Goal: Navigation & Orientation: Understand site structure

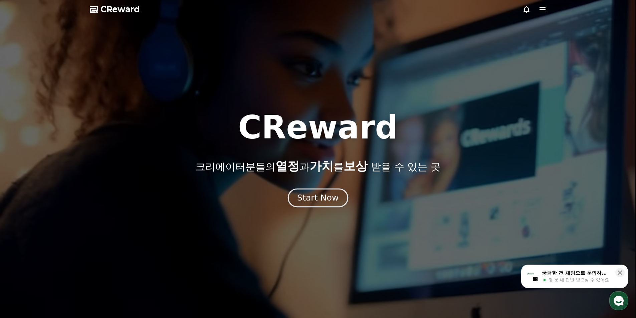
click at [308, 203] on div "Start Now" at bounding box center [317, 197] width 41 height 11
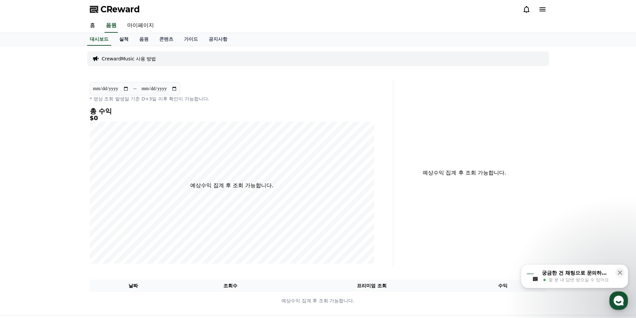
click at [122, 39] on link "실적" at bounding box center [124, 39] width 20 height 13
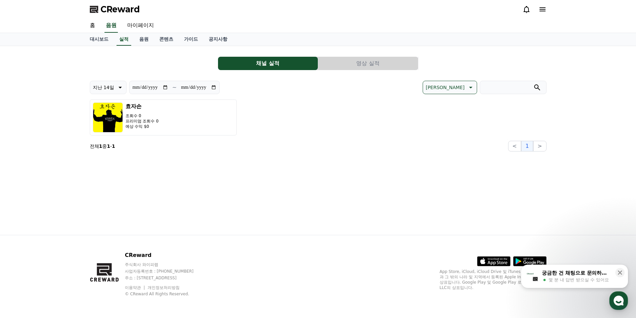
click at [100, 144] on p "전체 1 중 1 - 1" at bounding box center [102, 146] width 25 height 7
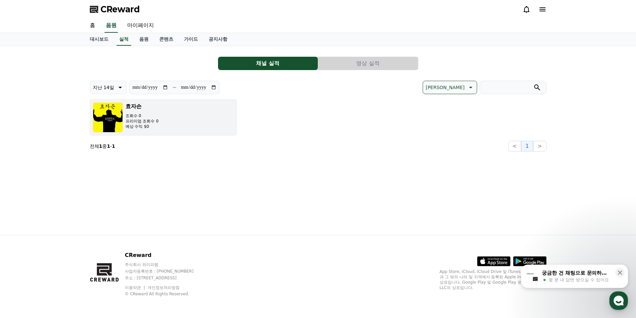
click at [142, 107] on h3 "효자손" at bounding box center [141, 106] width 33 height 8
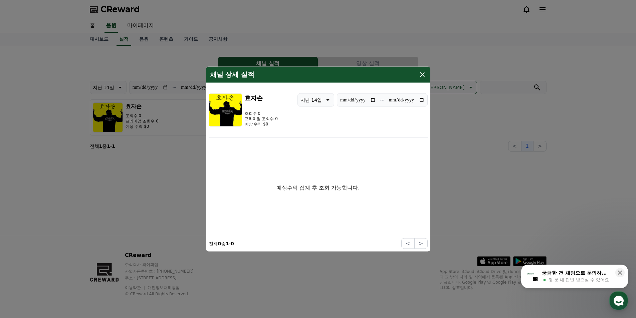
click at [424, 75] on icon "modal" at bounding box center [422, 74] width 8 height 8
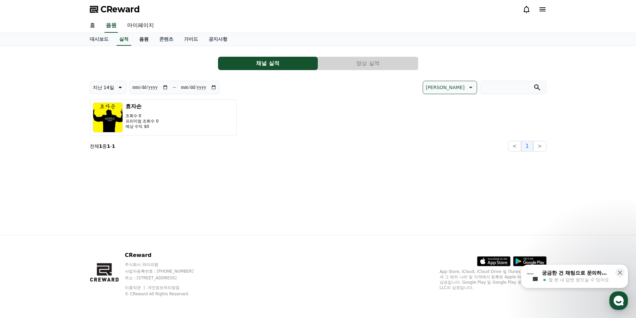
click at [142, 43] on link "음원" at bounding box center [144, 39] width 20 height 13
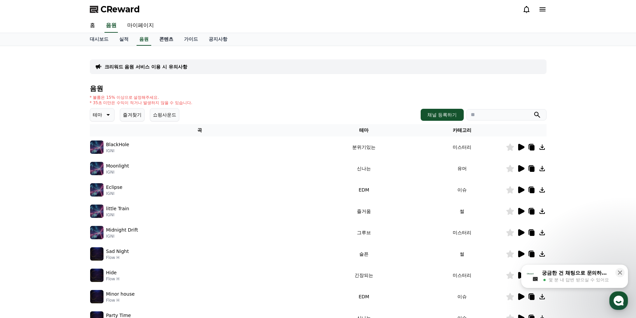
click at [166, 40] on link "콘텐츠" at bounding box center [166, 39] width 25 height 13
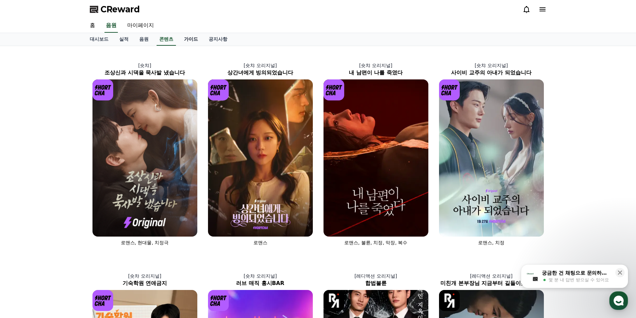
click at [192, 36] on link "가이드" at bounding box center [190, 39] width 25 height 13
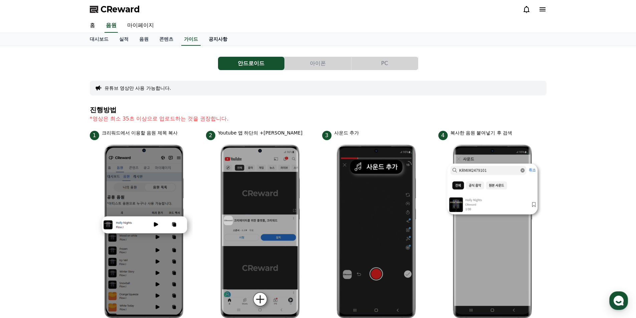
click at [215, 40] on link "공지사항" at bounding box center [217, 39] width 29 height 13
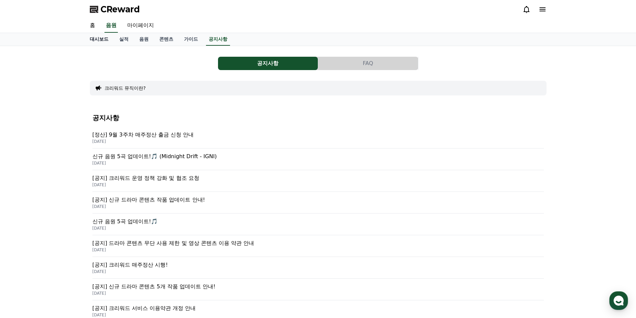
click at [95, 40] on link "대시보드" at bounding box center [98, 39] width 29 height 13
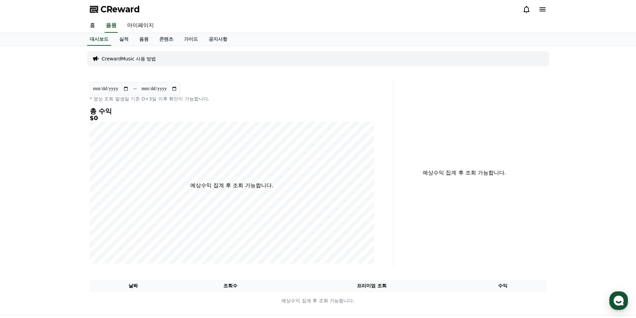
click at [140, 57] on p "CrewardMusic 사용 방법" at bounding box center [129, 58] width 54 height 7
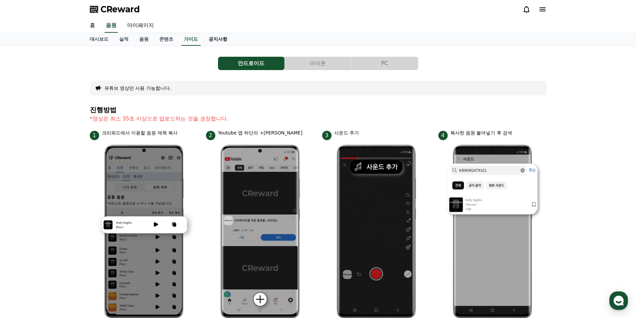
click at [218, 40] on link "공지사항" at bounding box center [217, 39] width 29 height 13
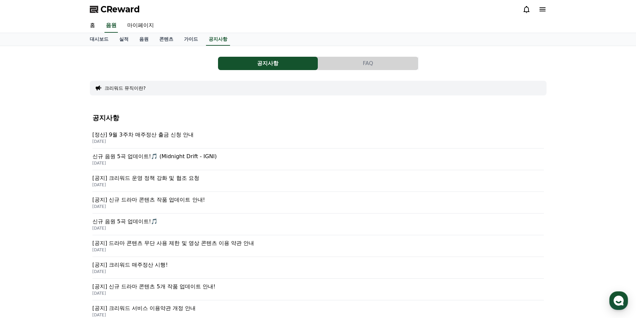
click at [525, 12] on icon at bounding box center [526, 9] width 6 height 7
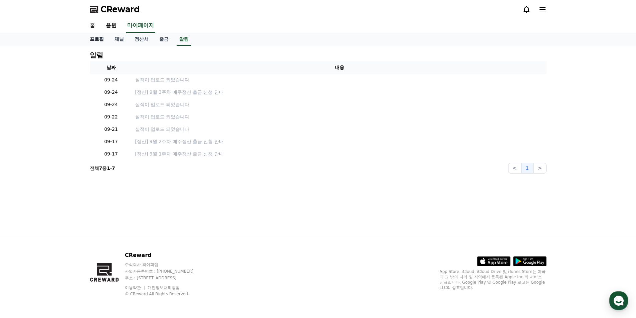
click at [99, 40] on link "프로필" at bounding box center [96, 39] width 25 height 13
select select "**********"
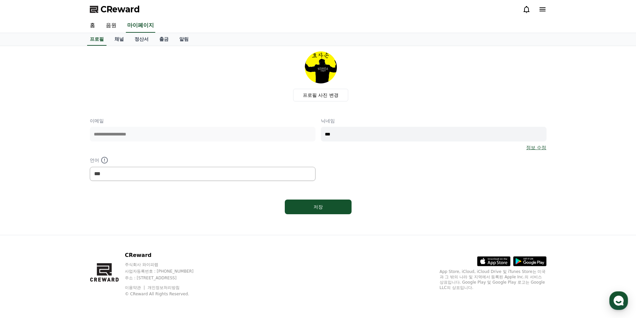
click at [540, 13] on icon at bounding box center [542, 9] width 8 height 8
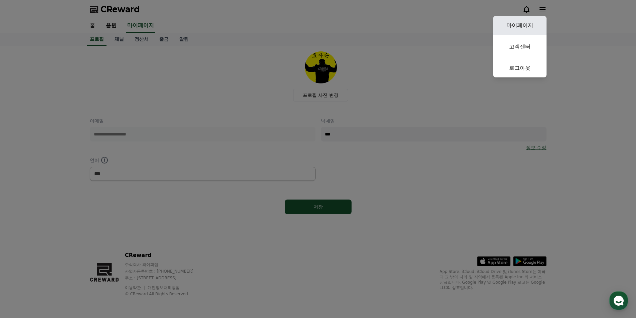
click at [522, 22] on link "마이페이지" at bounding box center [519, 25] width 53 height 19
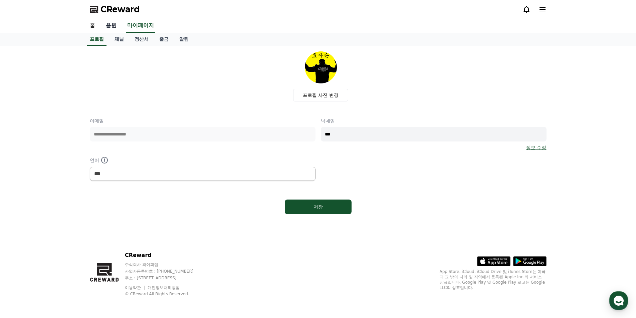
click at [112, 27] on link "음원" at bounding box center [110, 26] width 21 height 14
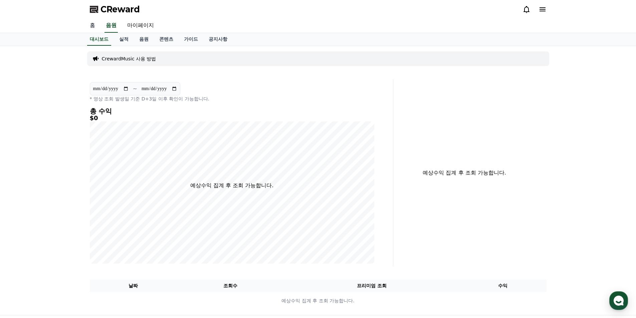
click at [96, 25] on link "홈" at bounding box center [92, 26] width 16 height 14
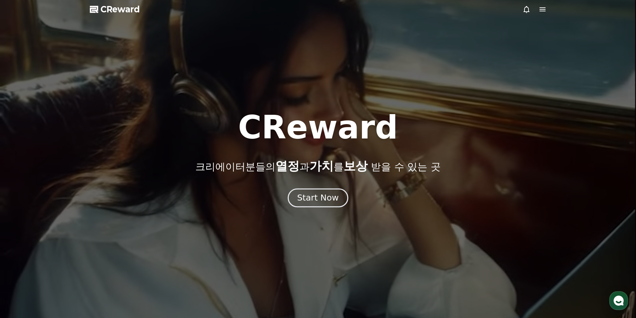
click at [318, 192] on div "Start Now" at bounding box center [317, 197] width 41 height 11
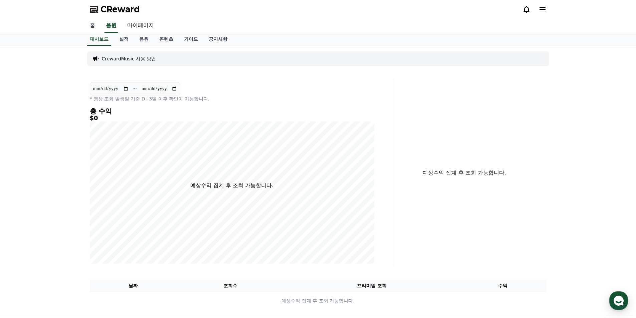
click at [91, 26] on link "홈" at bounding box center [92, 26] width 16 height 14
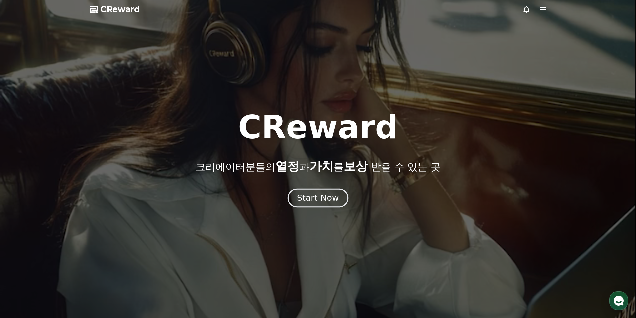
click at [303, 199] on div "Start Now" at bounding box center [317, 197] width 41 height 11
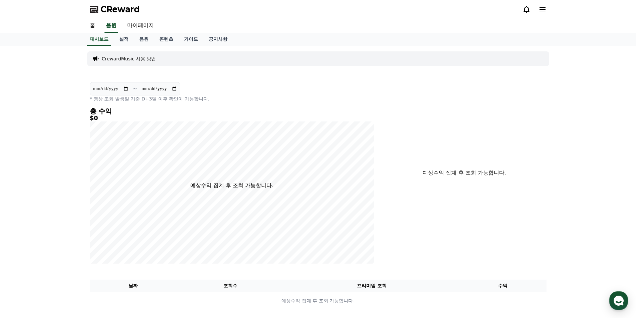
click at [543, 8] on icon at bounding box center [542, 9] width 6 height 4
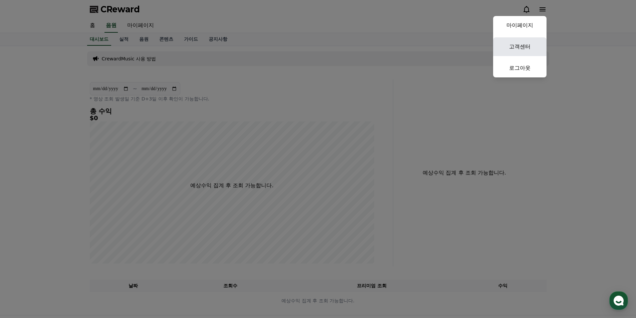
click at [518, 44] on link "고객센터" at bounding box center [519, 46] width 53 height 19
